Goal: Navigation & Orientation: Find specific page/section

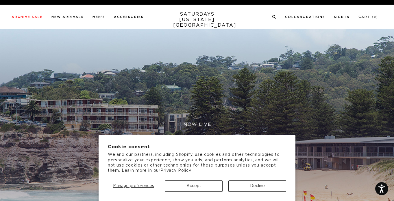
click at [203, 182] on button "Accept" at bounding box center [194, 185] width 58 height 11
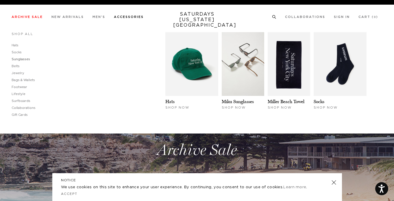
click at [19, 58] on link "Sunglasses" at bounding box center [21, 59] width 19 height 3
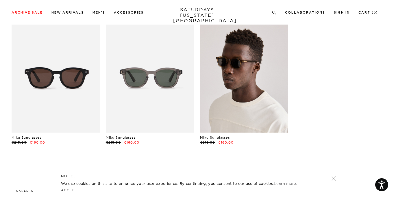
scroll to position [37, 1]
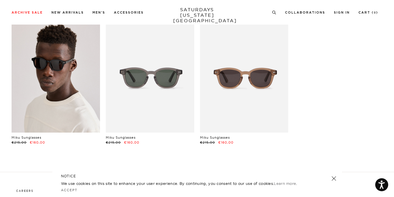
click at [64, 108] on link at bounding box center [56, 77] width 89 height 110
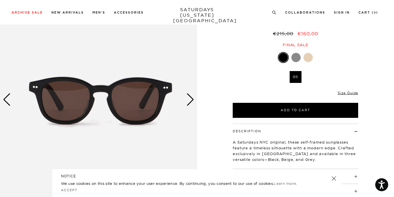
scroll to position [59, 0]
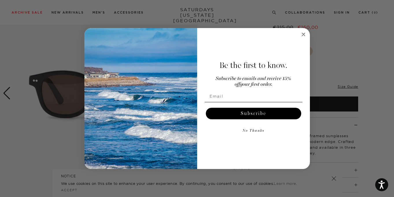
click at [304, 32] on circle "Close dialog" at bounding box center [303, 34] width 7 height 7
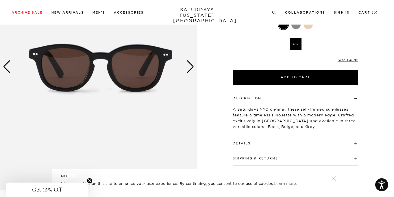
scroll to position [93, 0]
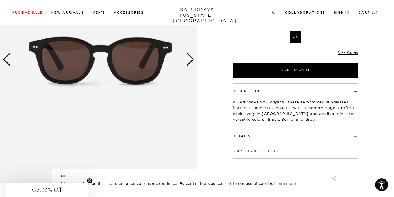
click at [191, 55] on div "Next slide" at bounding box center [191, 59] width 8 height 13
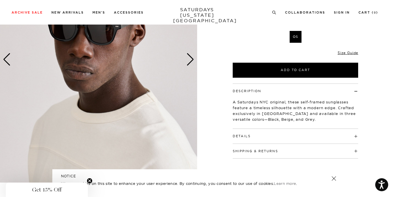
click at [191, 55] on div "Next slide" at bounding box center [191, 59] width 8 height 13
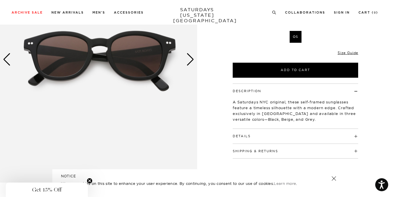
click at [191, 55] on div "Next slide" at bounding box center [191, 59] width 8 height 13
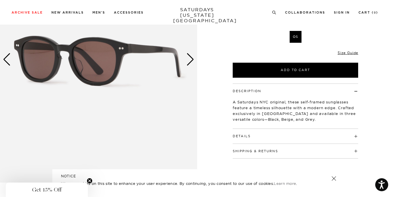
click at [191, 55] on div "Next slide" at bounding box center [191, 59] width 8 height 13
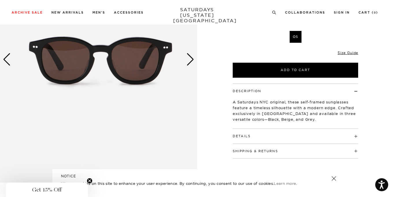
click at [191, 55] on div "Next slide" at bounding box center [191, 59] width 8 height 13
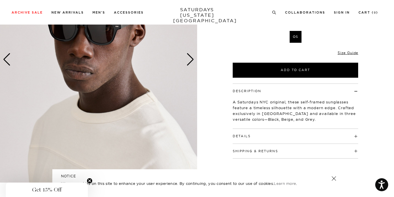
click at [191, 55] on div "Next slide" at bounding box center [191, 59] width 8 height 13
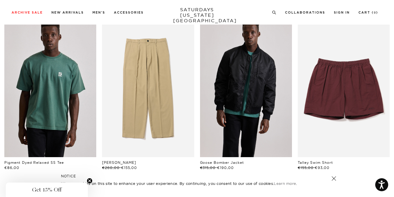
scroll to position [367, 0]
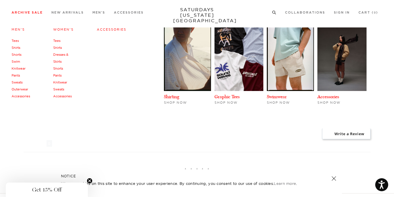
click at [15, 50] on link "Shirts" at bounding box center [16, 48] width 9 height 4
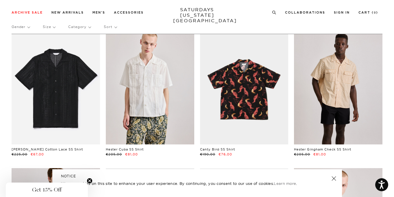
scroll to position [27, 1]
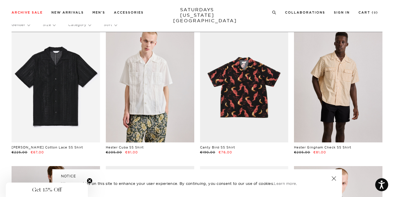
click at [196, 16] on link "SATURDAYS NEW YORK CITY" at bounding box center [197, 15] width 48 height 16
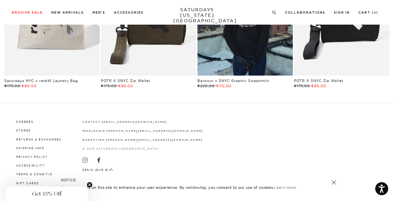
scroll to position [1082, 0]
click at [27, 131] on link "Stores" at bounding box center [23, 130] width 15 height 3
